Goal: Task Accomplishment & Management: Manage account settings

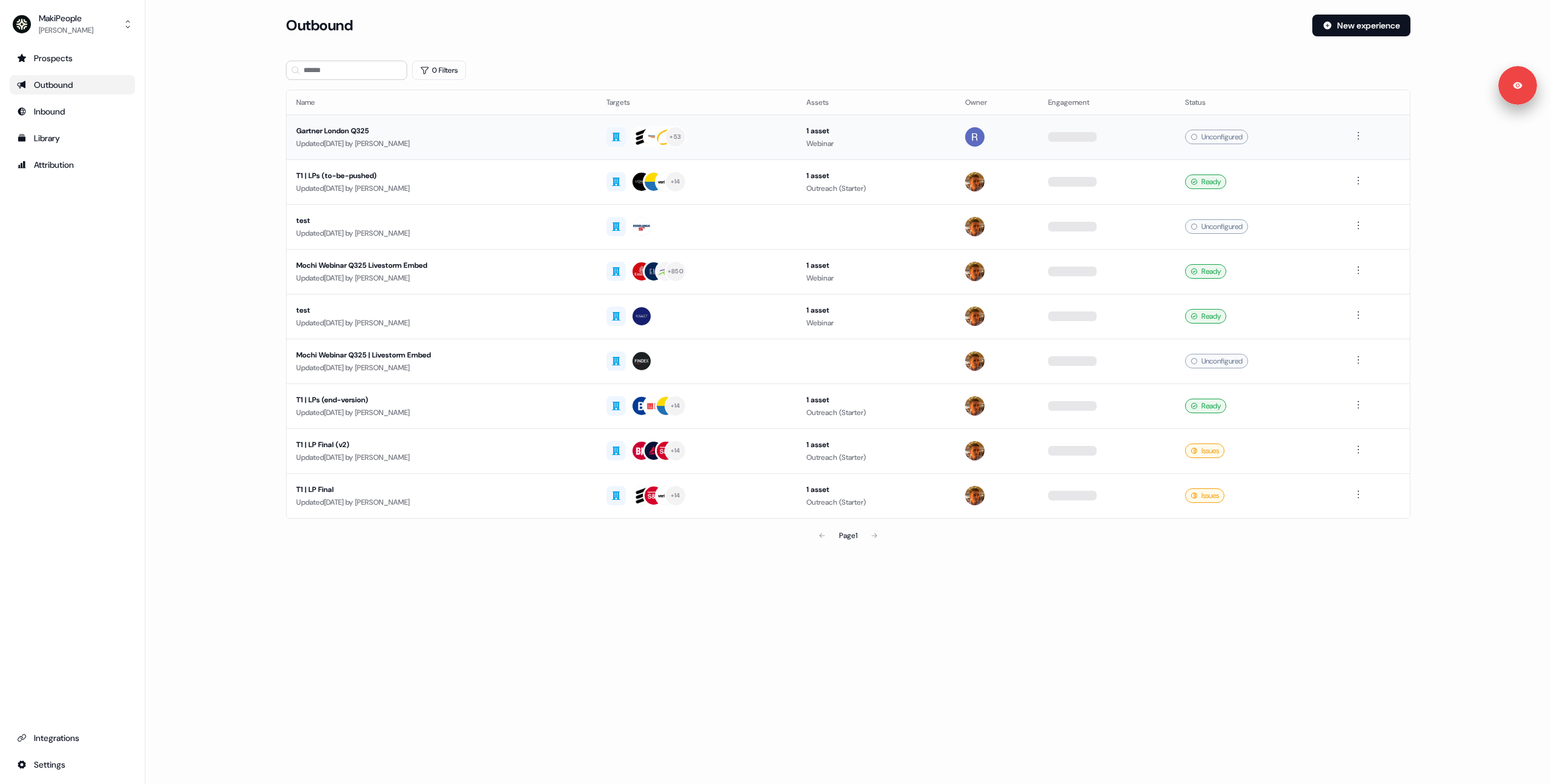
drag, startPoint x: 246, startPoint y: 144, endPoint x: 287, endPoint y: 153, distance: 42.0
click at [246, 144] on main "Loading... Outbound New experience 0 Filters Name Targets Assets Owner Engageme…" at bounding box center [848, 298] width 1406 height 567
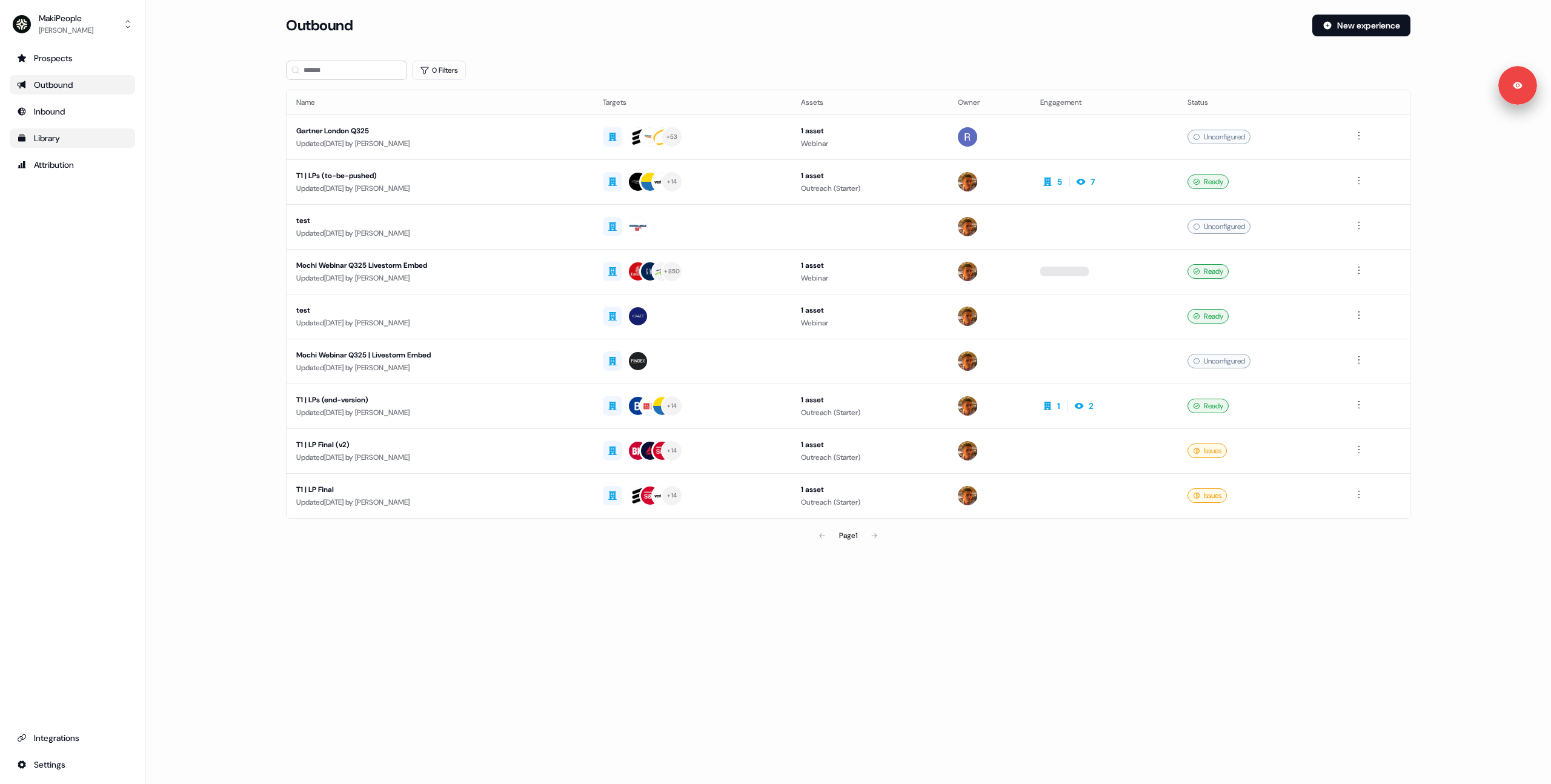
click at [33, 138] on div "Library" at bounding box center [73, 138] width 111 height 12
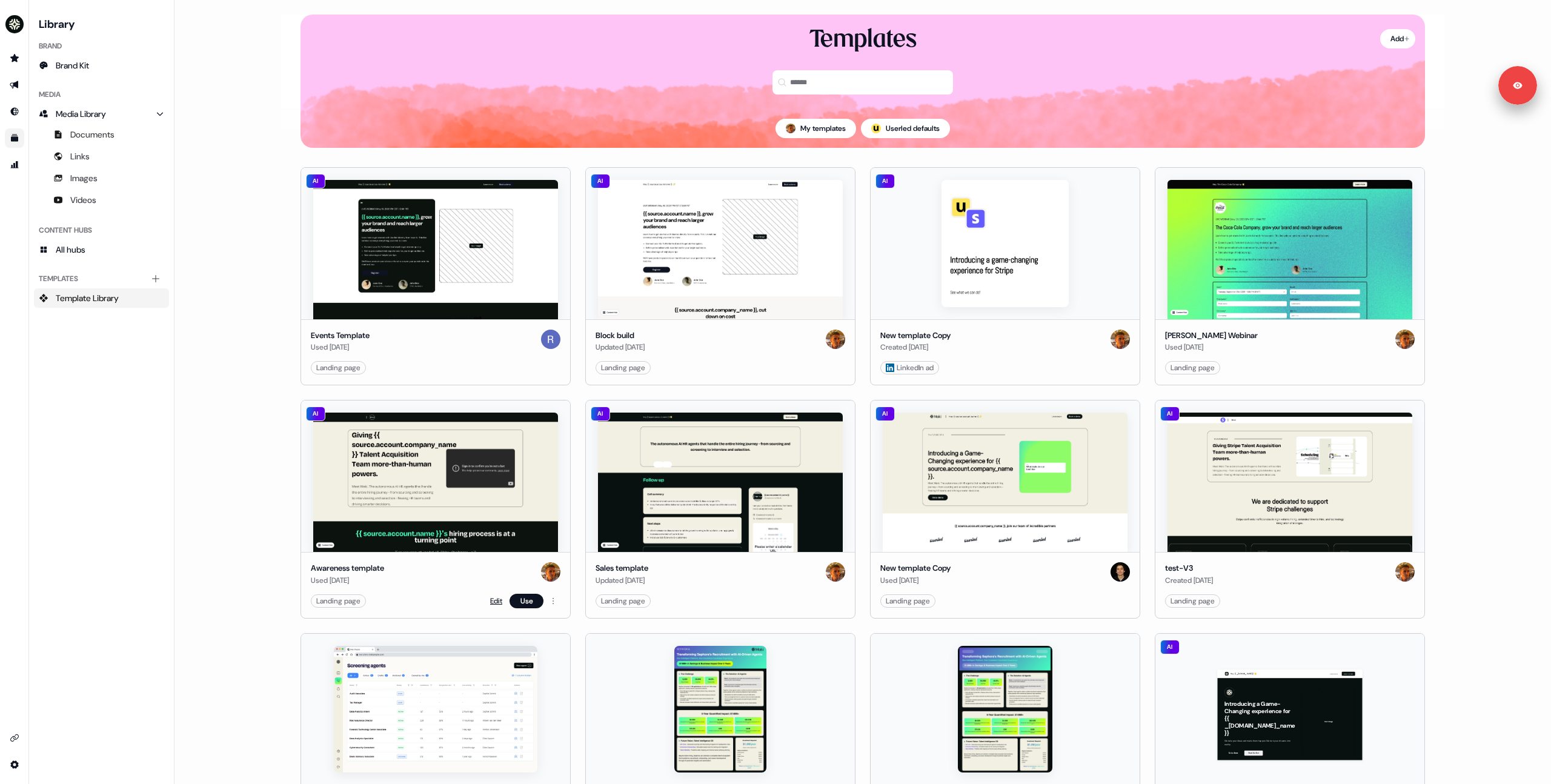
click at [495, 597] on link "Edit" at bounding box center [496, 600] width 12 height 12
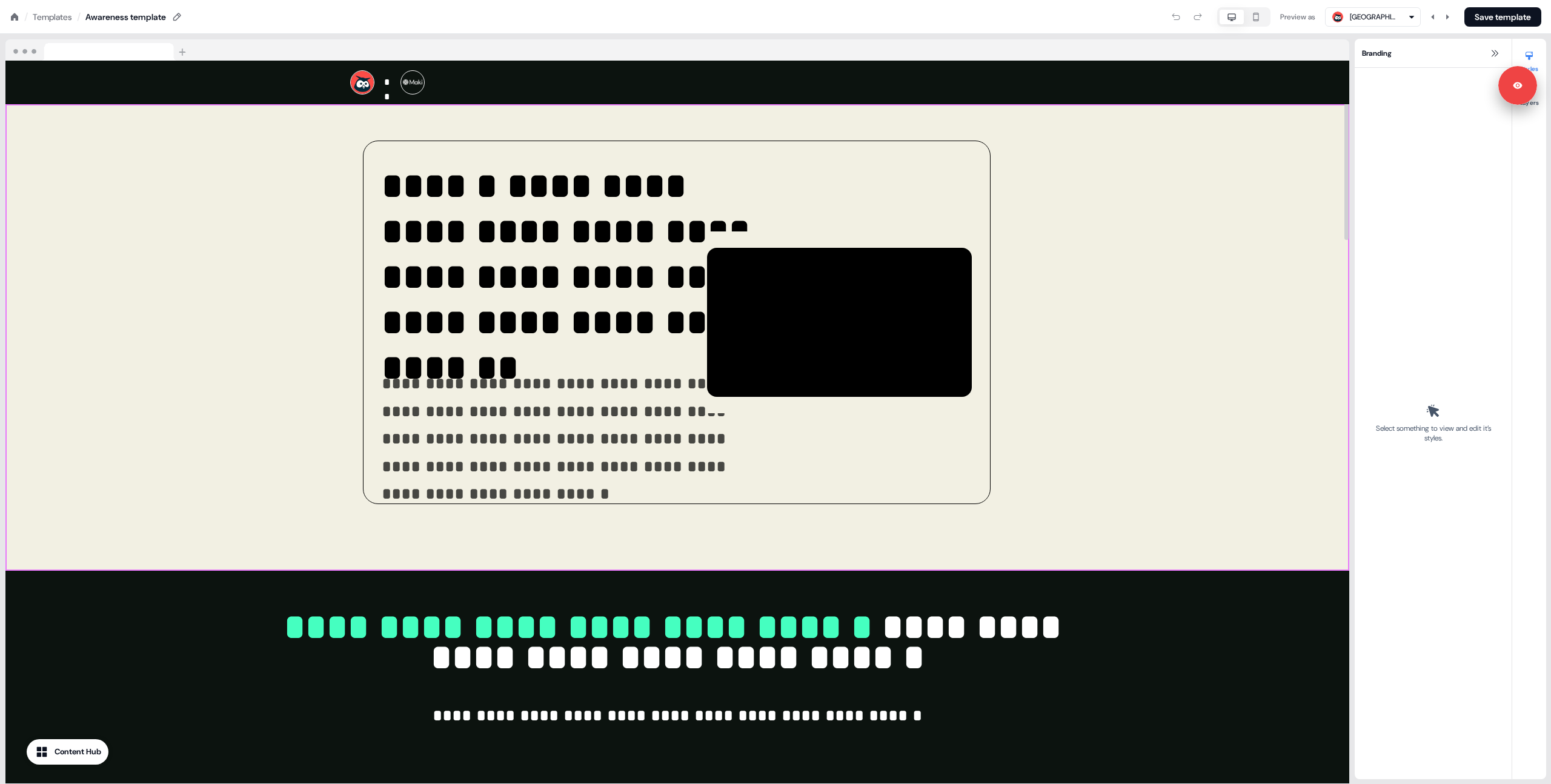
click at [231, 239] on div "**********" at bounding box center [677, 337] width 1344 height 467
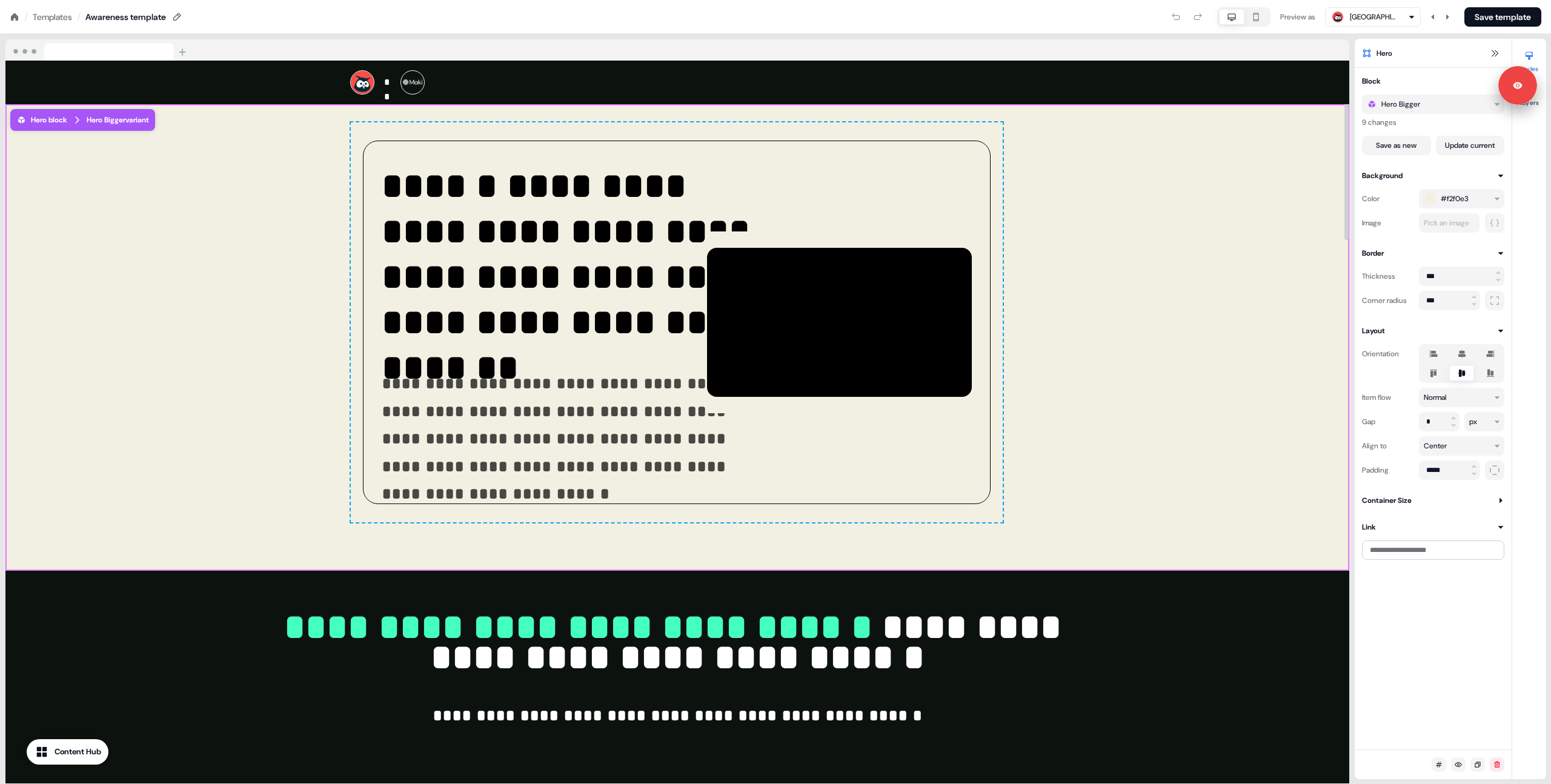
click at [695, 126] on div "**********" at bounding box center [677, 322] width 652 height 400
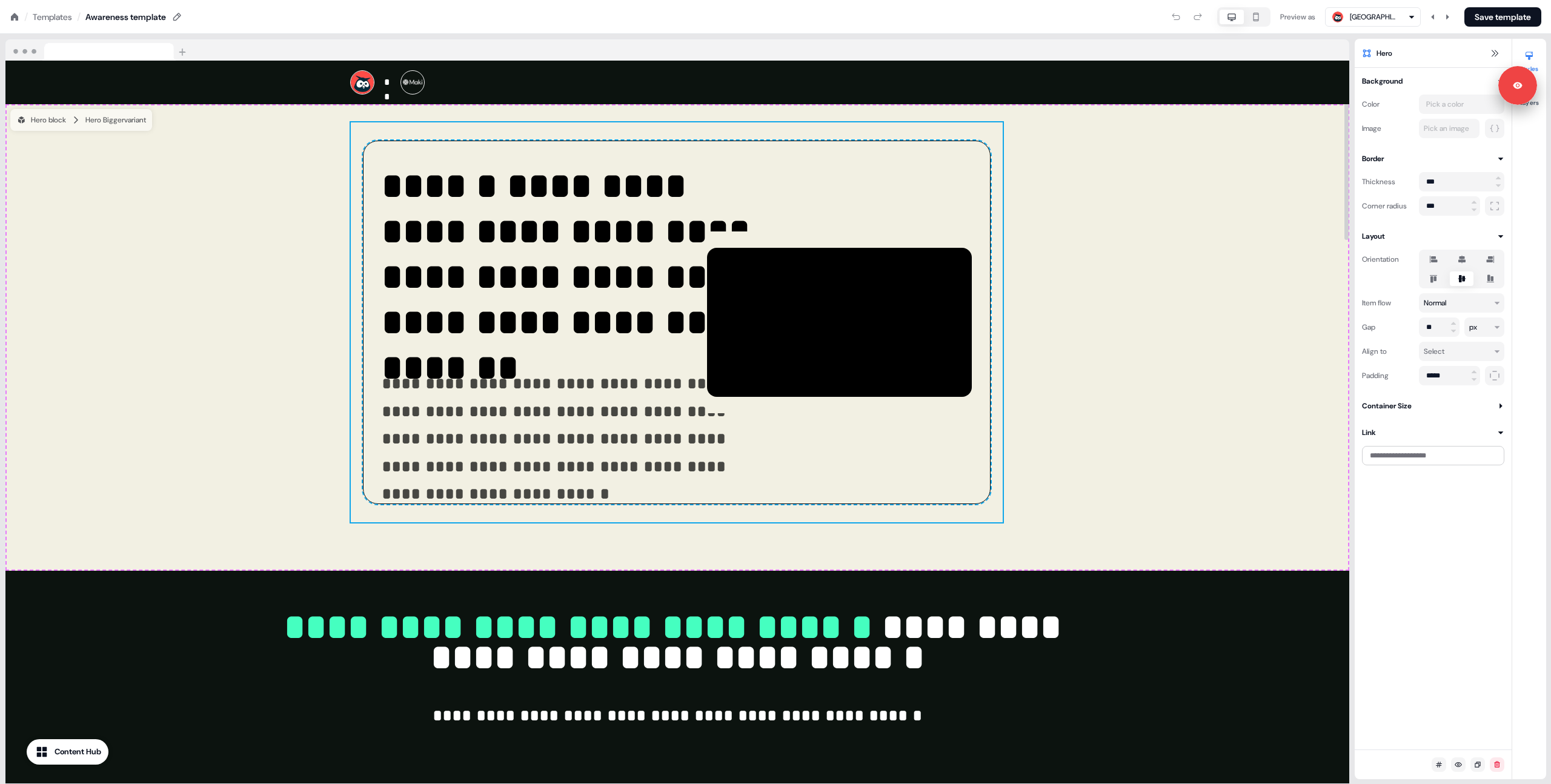
click at [870, 186] on div "**********" at bounding box center [677, 322] width 628 height 363
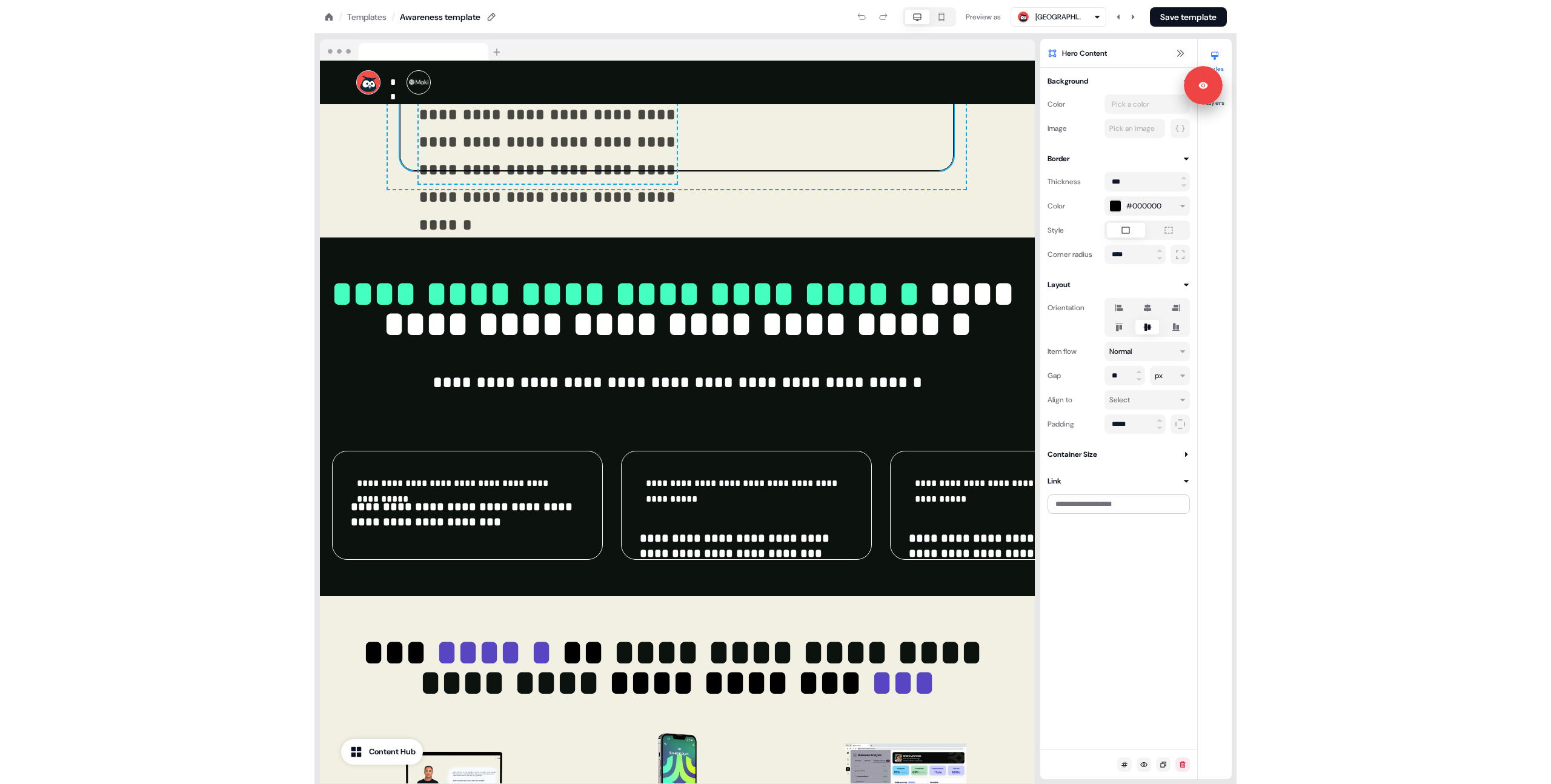
scroll to position [325, 0]
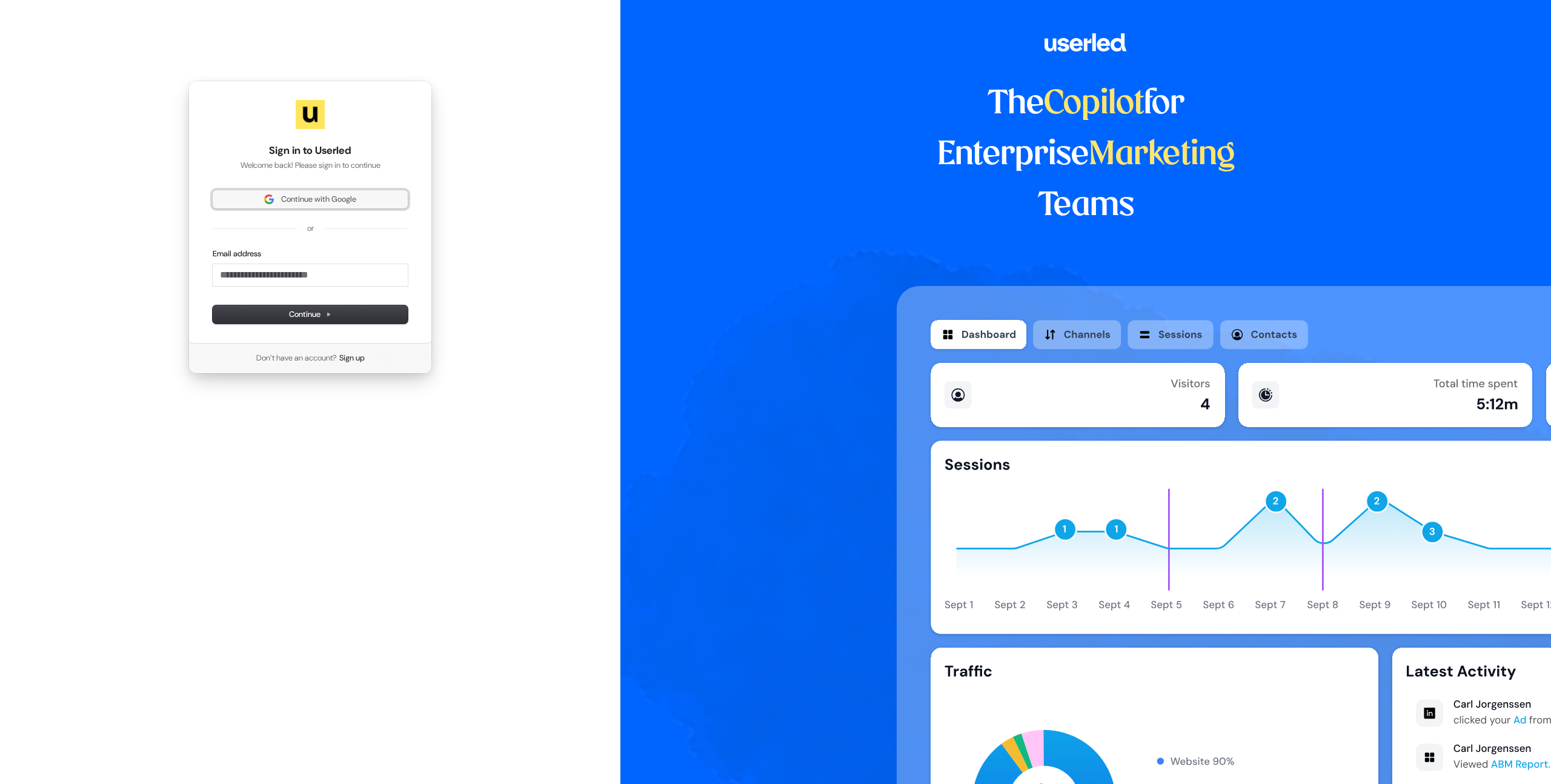
drag, startPoint x: 300, startPoint y: 205, endPoint x: 358, endPoint y: 200, distance: 58.2
click at [300, 205] on button "Continue with Google" at bounding box center [310, 199] width 195 height 18
click at [473, 203] on div "Sign in to Userled Welcome back! Please sign in to continue Continue with Googl…" at bounding box center [310, 227] width 621 height 454
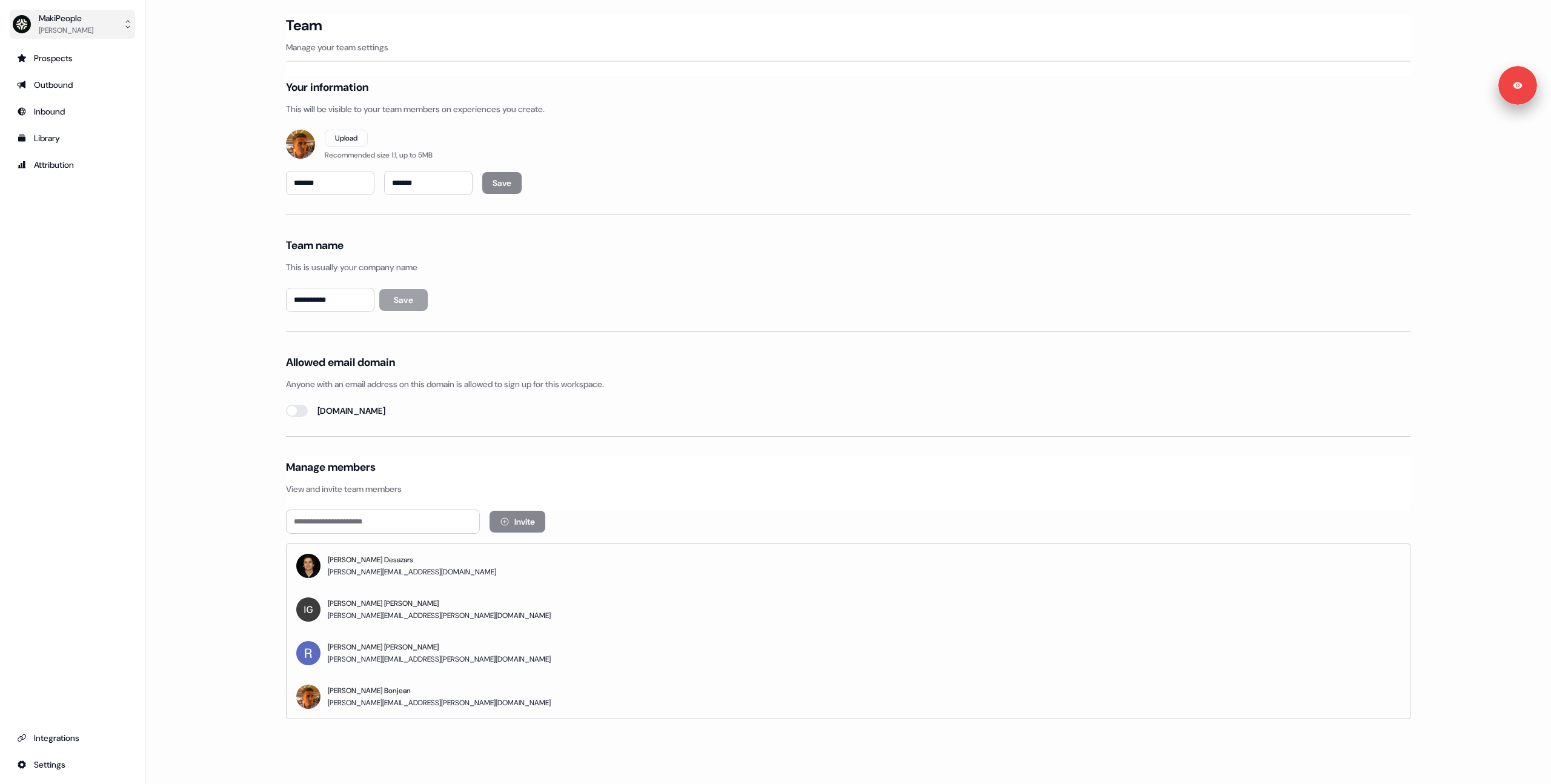
click at [57, 27] on div "[PERSON_NAME]" at bounding box center [66, 30] width 55 height 12
click at [73, 104] on div "Logout" at bounding box center [72, 101] width 115 height 22
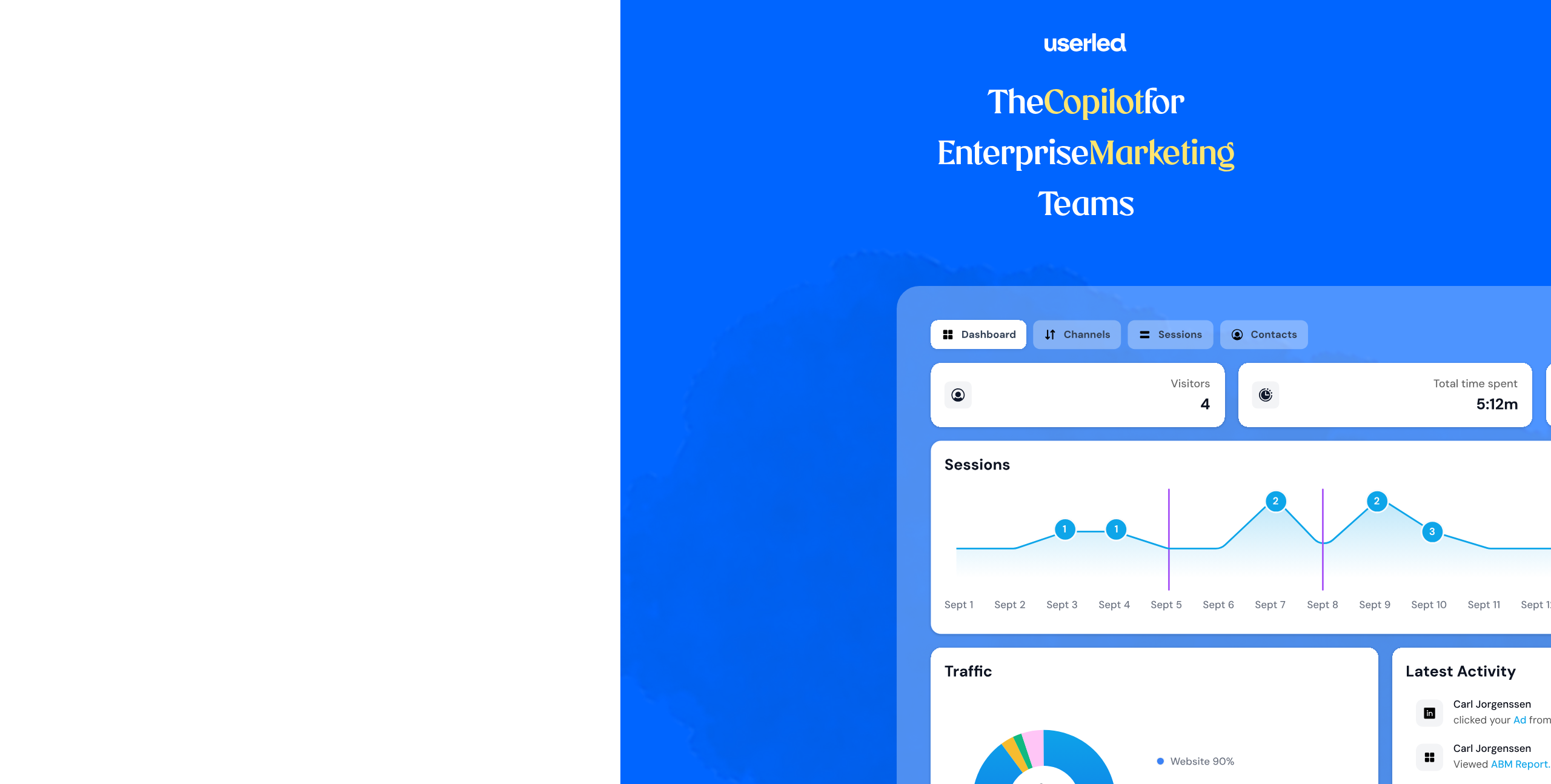
click at [74, 28] on div at bounding box center [310, 227] width 621 height 454
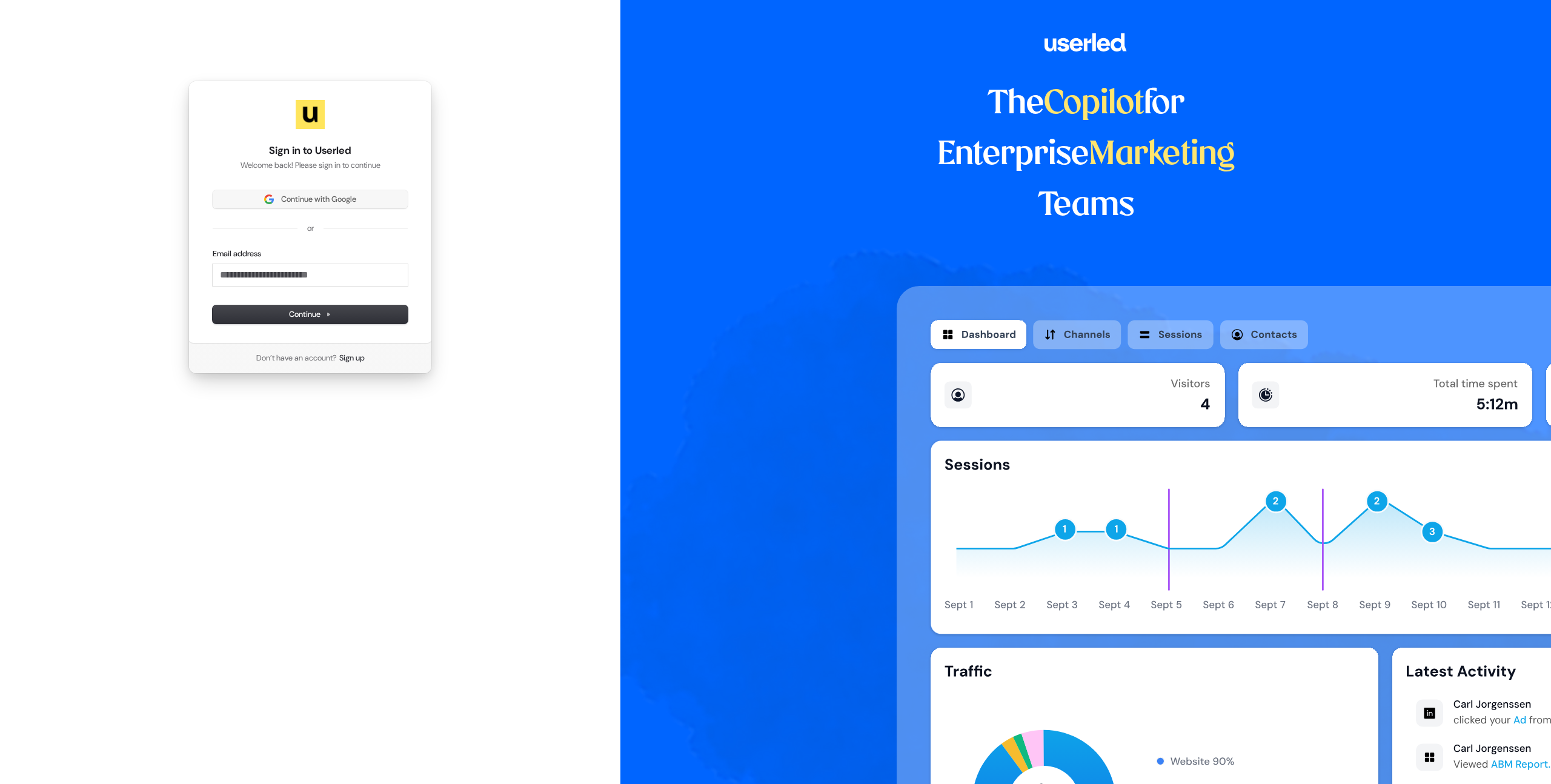
drag, startPoint x: 317, startPoint y: 188, endPoint x: 318, endPoint y: 195, distance: 7.1
click at [317, 189] on div "Sign in to Userled Welcome back! Please sign in to continue Continue with Googl…" at bounding box center [310, 212] width 244 height 263
click at [318, 200] on span "Continue with Google" at bounding box center [318, 199] width 75 height 11
